Goal: Check status: Check status

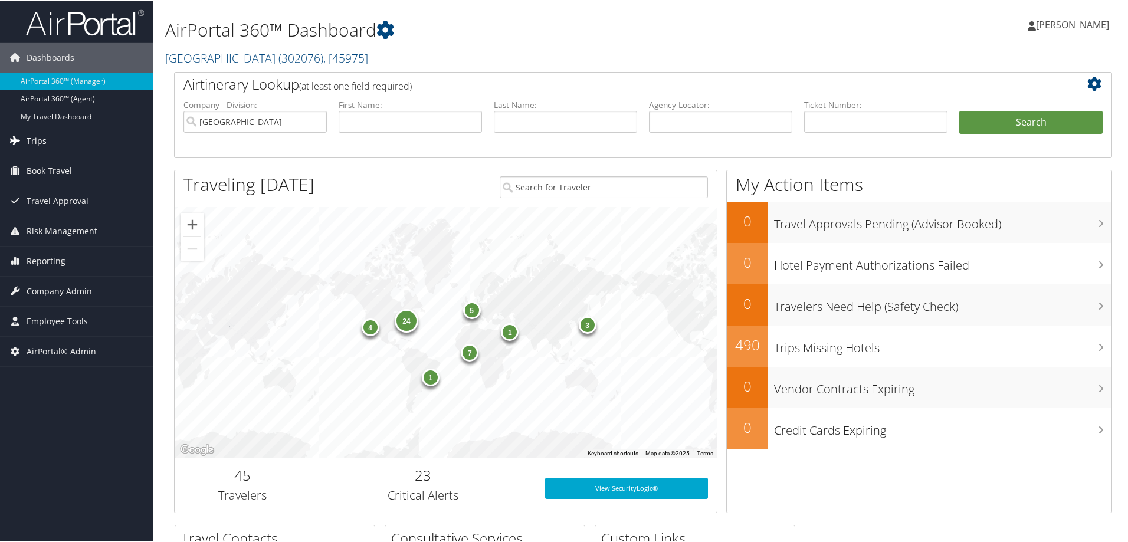
click at [54, 146] on link "Trips" at bounding box center [76, 139] width 153 height 29
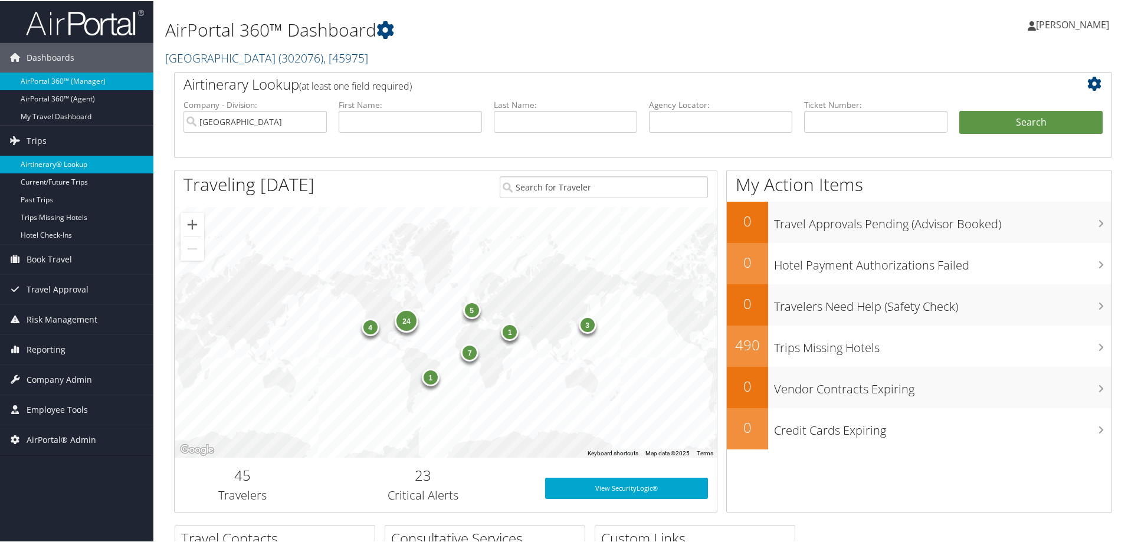
click at [54, 155] on link "Airtinerary® Lookup" at bounding box center [76, 164] width 153 height 18
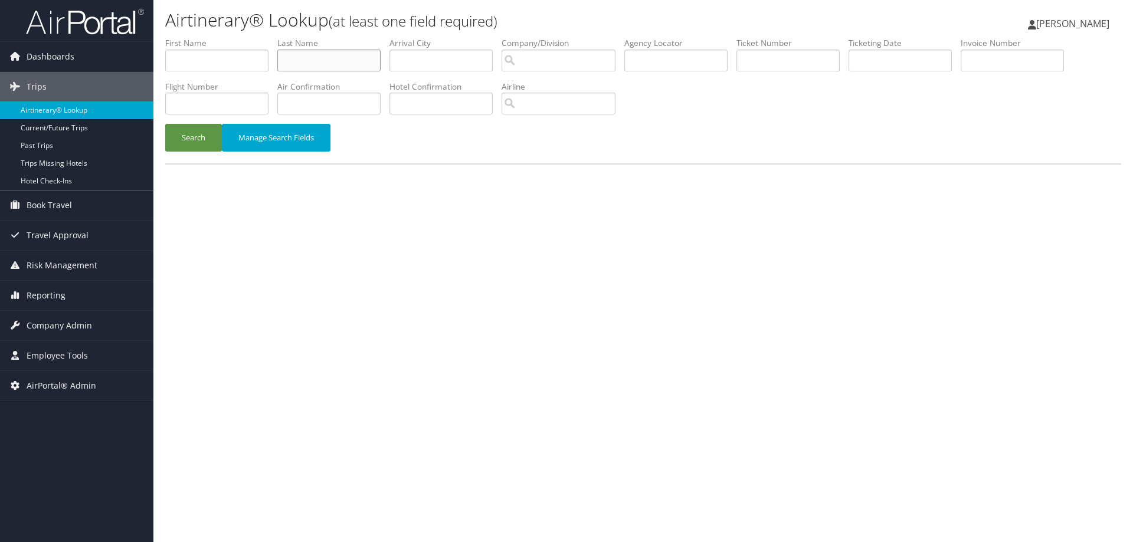
paste input "Russo"
type input "Russo"
click at [228, 63] on input "text" at bounding box center [216, 61] width 103 height 22
type input "brian"
click at [196, 139] on button "Search" at bounding box center [193, 138] width 57 height 28
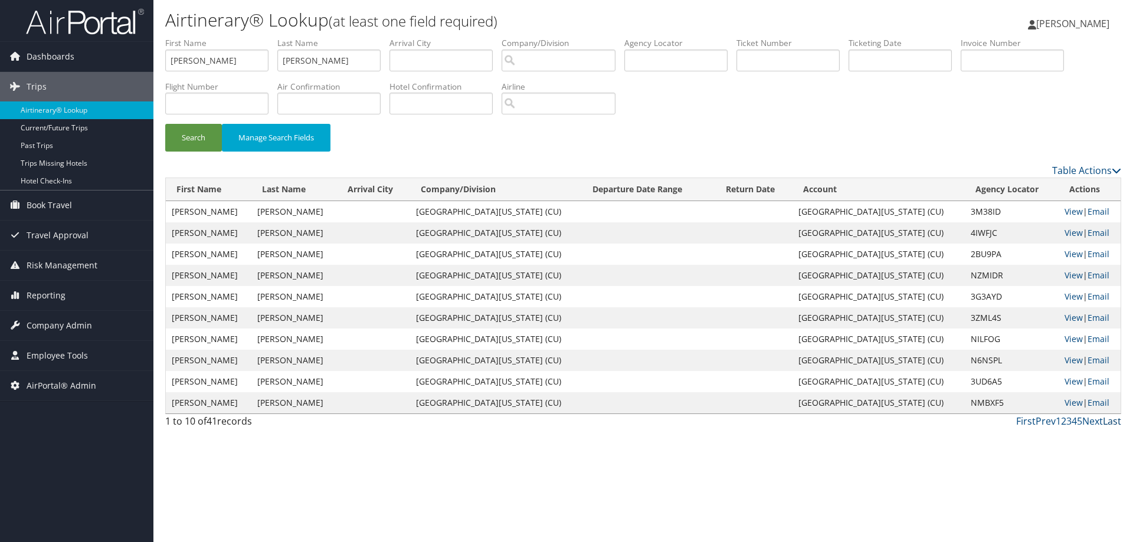
click at [1110, 421] on link "Last" at bounding box center [1112, 421] width 18 height 13
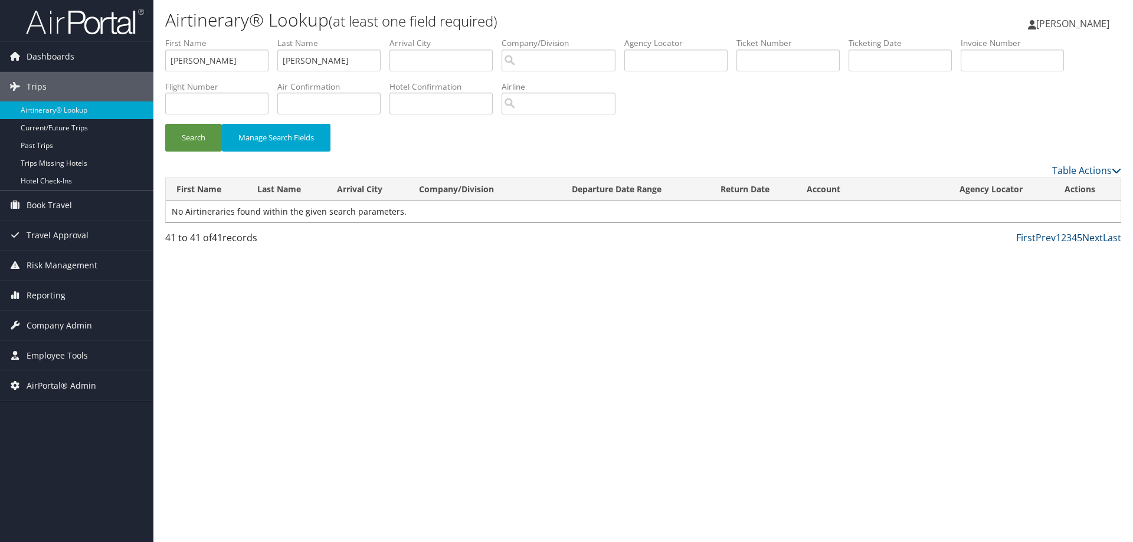
click at [1088, 239] on link "Next" at bounding box center [1092, 237] width 21 height 13
click at [1088, 238] on link "Next" at bounding box center [1092, 237] width 21 height 13
click at [1078, 237] on link "5" at bounding box center [1079, 237] width 5 height 13
click at [1088, 238] on link "Next" at bounding box center [1092, 237] width 21 height 13
click at [1037, 238] on link "Prev" at bounding box center [1045, 237] width 20 height 13
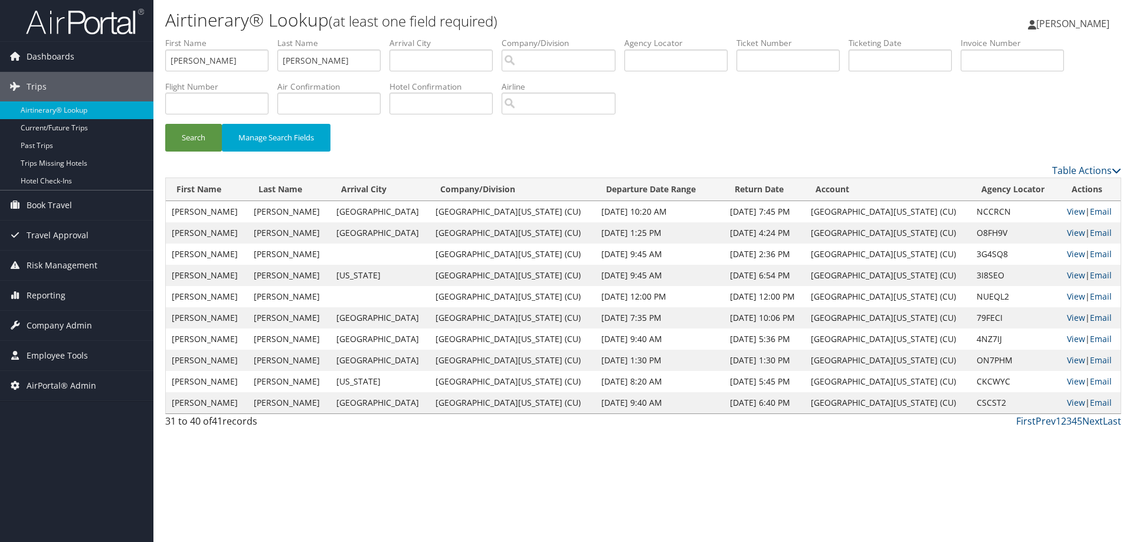
click at [970, 398] on td "CSCST2" at bounding box center [1015, 402] width 90 height 21
copy td "CSCST2"
click at [1067, 401] on link "View" at bounding box center [1076, 402] width 18 height 11
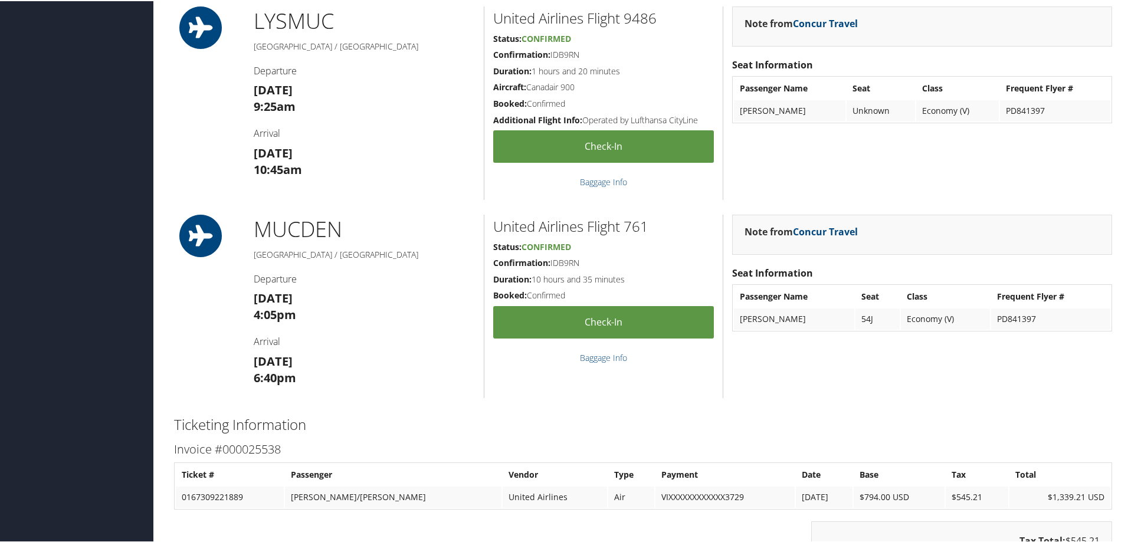
scroll to position [1740, 0]
